Goal: Task Accomplishment & Management: Manage account settings

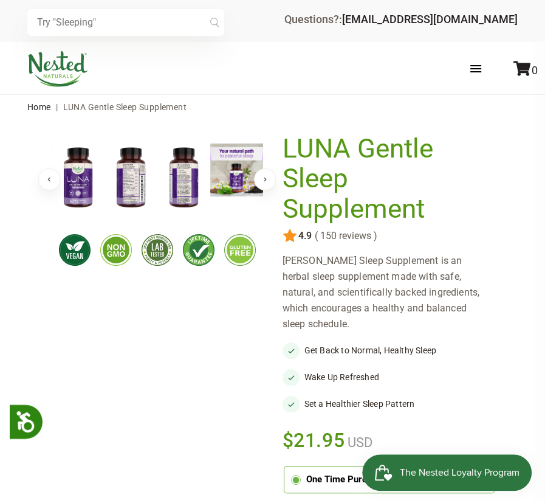
click at [472, 191] on icon at bounding box center [477, 196] width 10 height 11
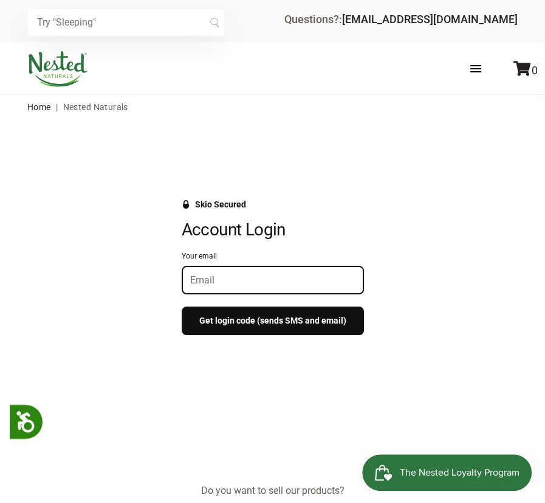
click at [247, 286] on input "Your email" at bounding box center [272, 280] width 165 height 12
type input "[EMAIL_ADDRESS][DOMAIN_NAME]"
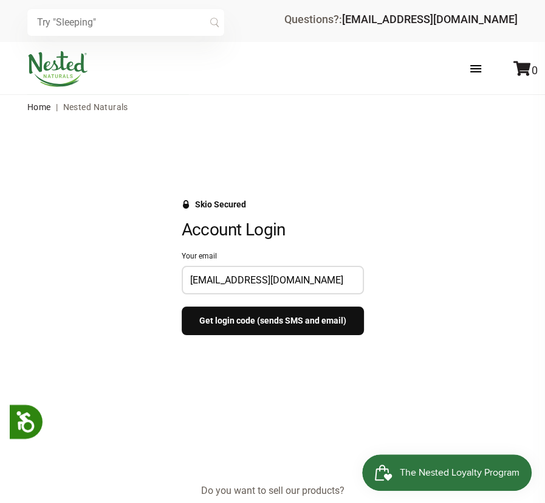
click at [247, 327] on button "Get login code (sends SMS and email)" at bounding box center [273, 320] width 182 height 29
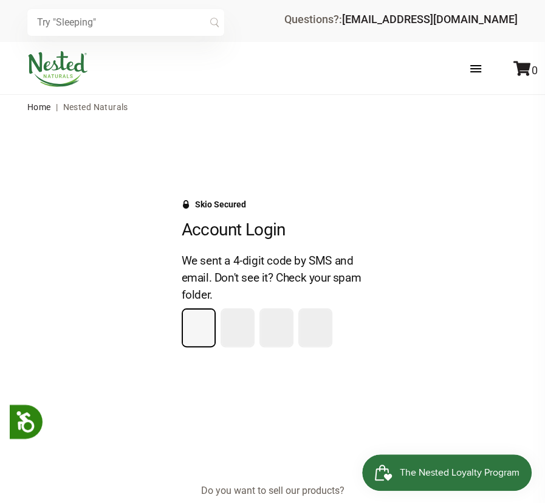
type input "6"
type input "3"
type input "7"
type input "2"
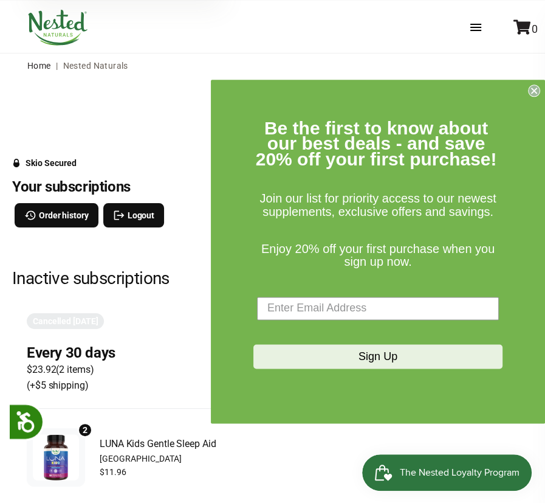
scroll to position [4, 0]
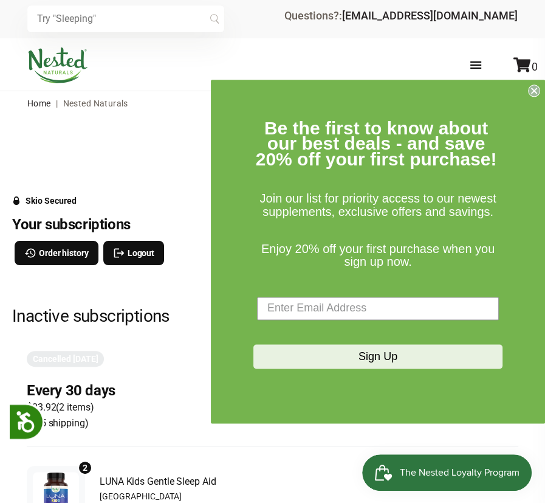
click at [534, 90] on icon "Close dialog" at bounding box center [534, 90] width 5 height 5
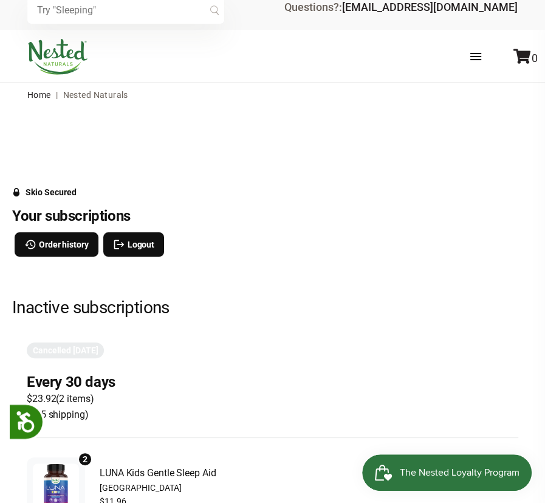
scroll to position [0, 0]
